Goal: Information Seeking & Learning: Learn about a topic

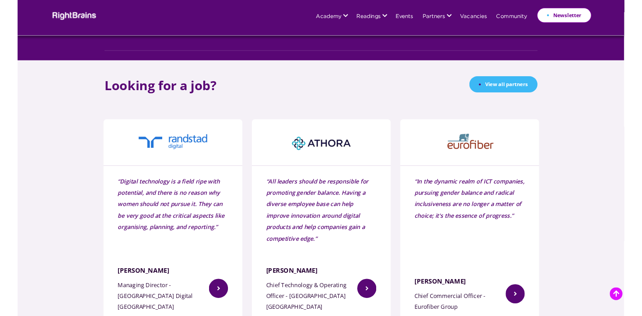
scroll to position [1287, 0]
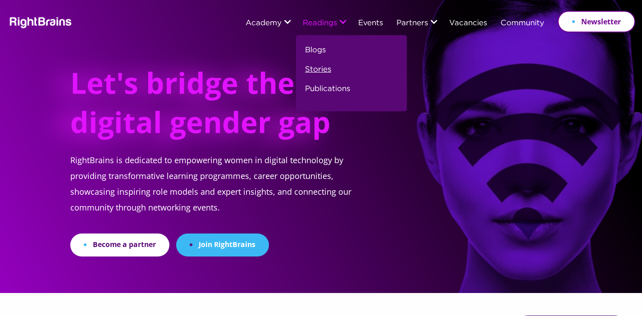
click at [317, 69] on link "Stories" at bounding box center [318, 72] width 26 height 19
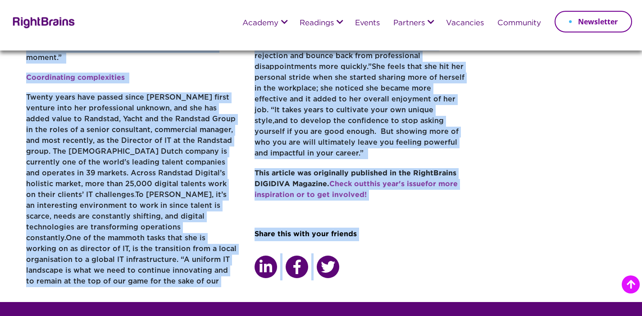
scroll to position [556, 0]
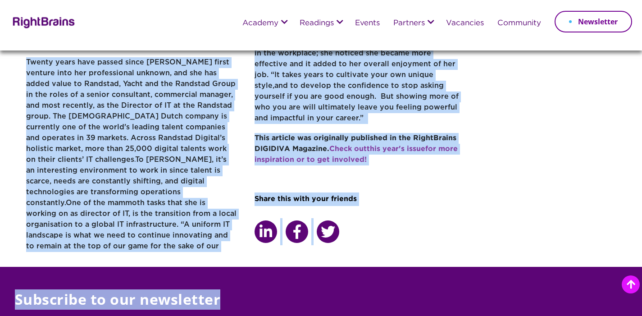
drag, startPoint x: 30, startPoint y: 74, endPoint x: 373, endPoint y: 145, distance: 349.8
copy div "Merel Woudstra: Cultivating your unique style Tuesday, September 2, 2025 In lit…"
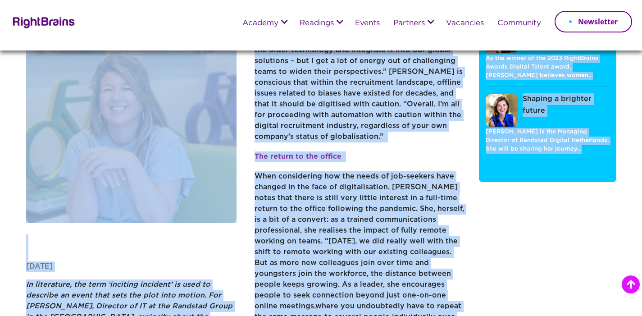
scroll to position [0, 0]
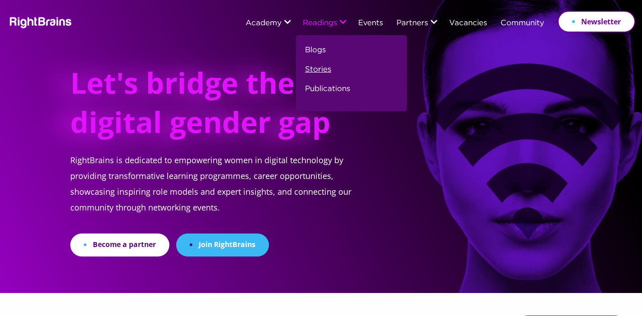
click at [324, 68] on link "Stories" at bounding box center [318, 72] width 26 height 19
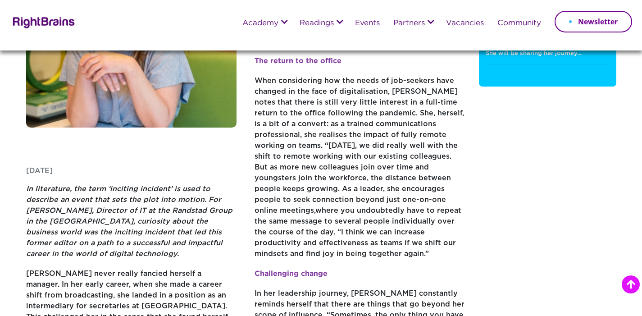
scroll to position [122, 0]
drag, startPoint x: 86, startPoint y: 209, endPoint x: 136, endPoint y: 212, distance: 49.7
click at [136, 212] on em "In literature, the term ‘inciting incident’ is used to describe an event that s…" at bounding box center [129, 221] width 206 height 72
copy em "Director of IT"
click at [371, 24] on link "Events" at bounding box center [367, 23] width 25 height 8
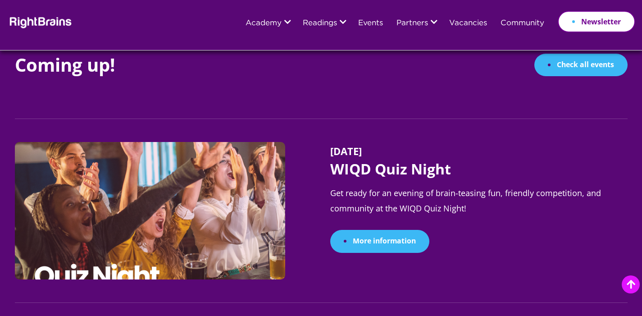
scroll to position [965, 0]
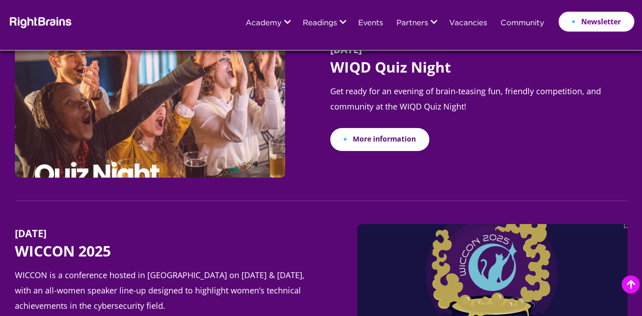
click at [376, 145] on link "More information" at bounding box center [379, 139] width 99 height 23
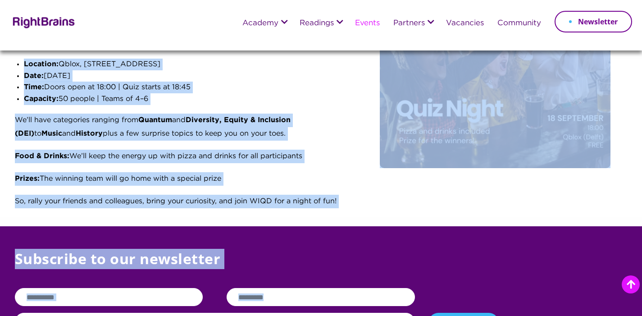
scroll to position [197, 0]
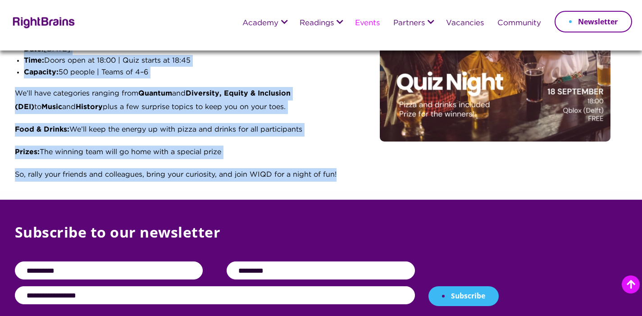
drag, startPoint x: 16, startPoint y: 69, endPoint x: 345, endPoint y: 173, distance: 345.3
click at [345, 173] on div "[DATE] 6:00 pm - 09:00 pm CET WIQD Quiz Night – Meet, Connect & Put Your Knowle…" at bounding box center [182, 51] width 335 height 280
copy div "WIQD Quiz Night – Meet, Connect & Put Your Knowledge to the Test! Get ready for…"
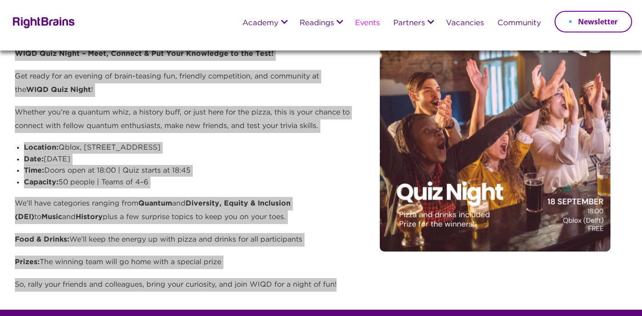
scroll to position [90, 0]
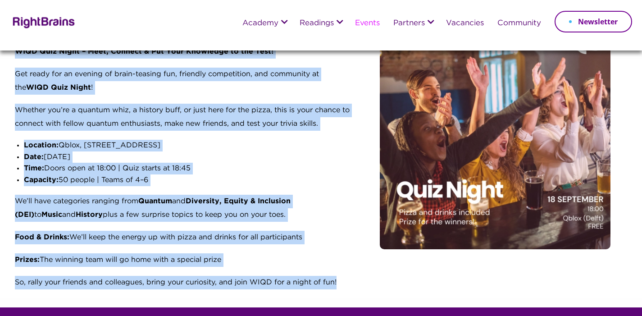
click at [303, 223] on p "We’ll have categories ranging from Quantum and Diversity, Equity & Inclusion (D…" at bounding box center [182, 212] width 335 height 36
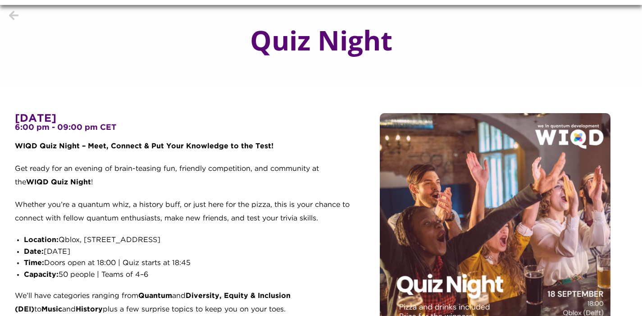
scroll to position [45, 0]
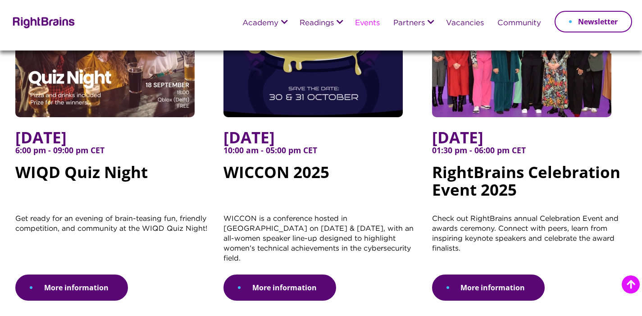
scroll to position [206, 0]
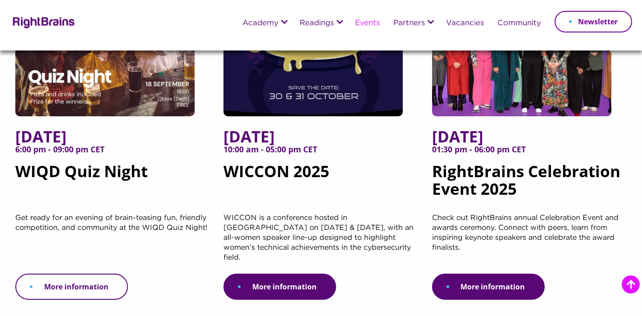
click at [87, 275] on link "More information" at bounding box center [71, 286] width 113 height 26
